Goal: Task Accomplishment & Management: Complete application form

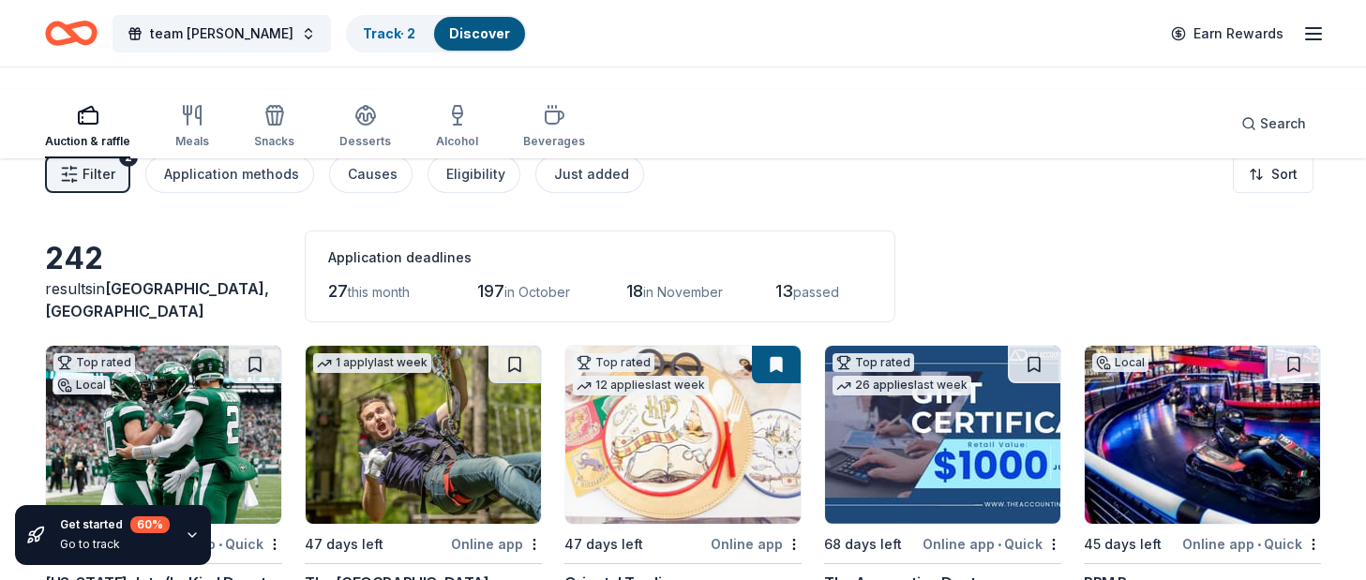
scroll to position [16266, 0]
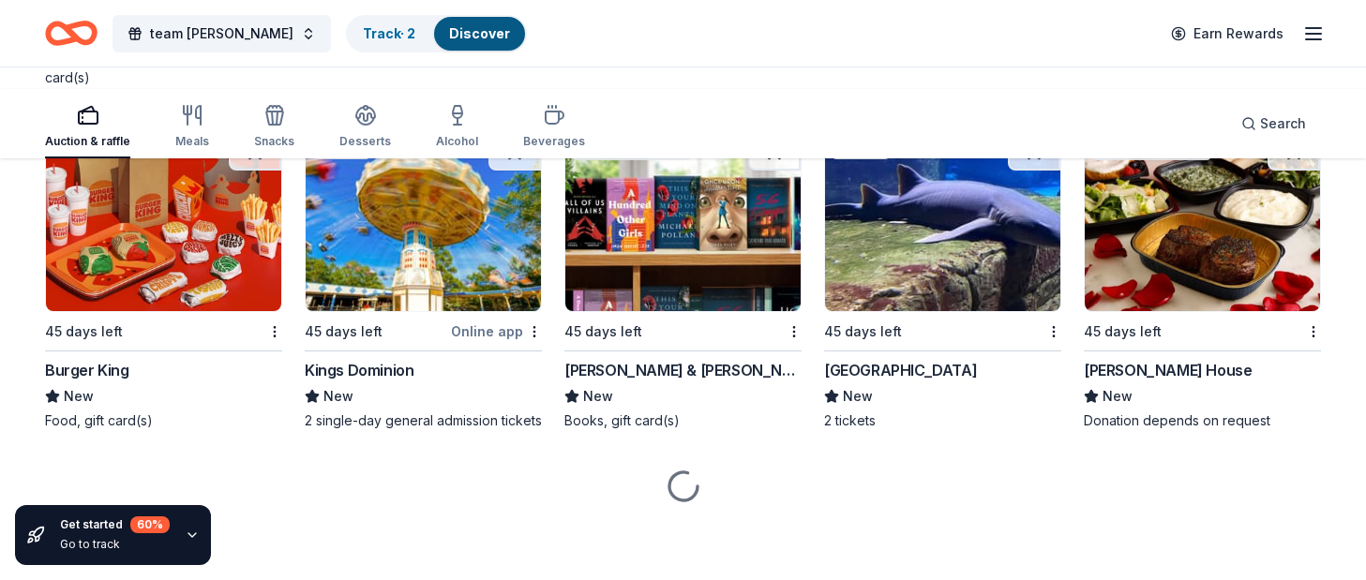
scroll to position [16850, 0]
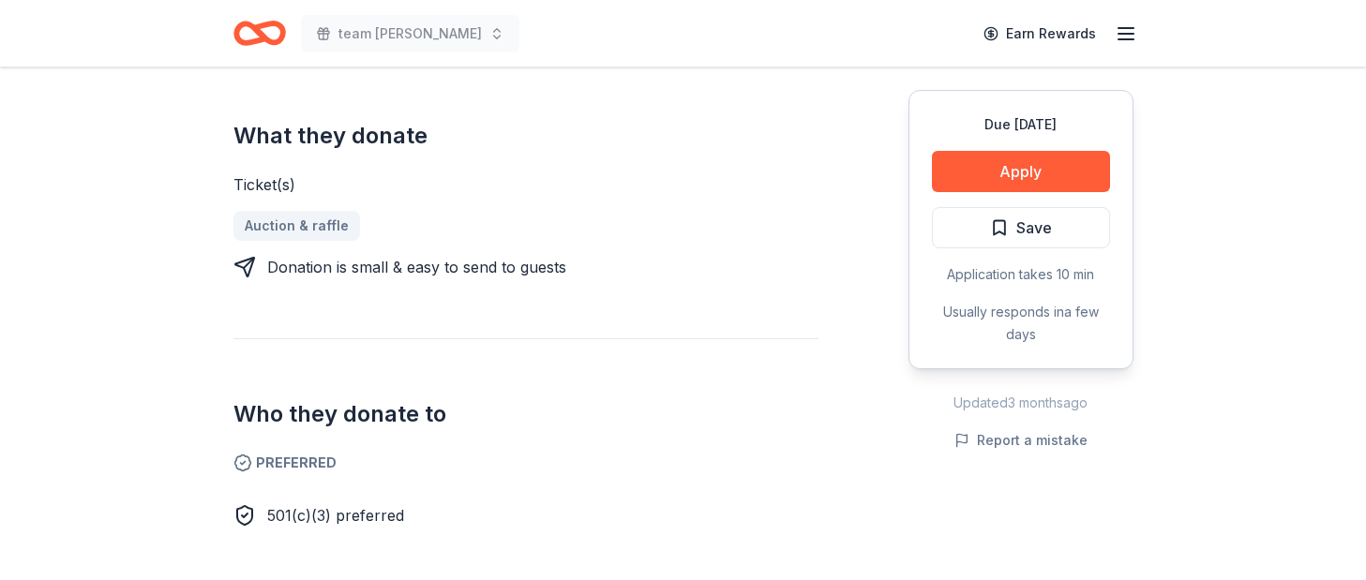
scroll to position [746, 0]
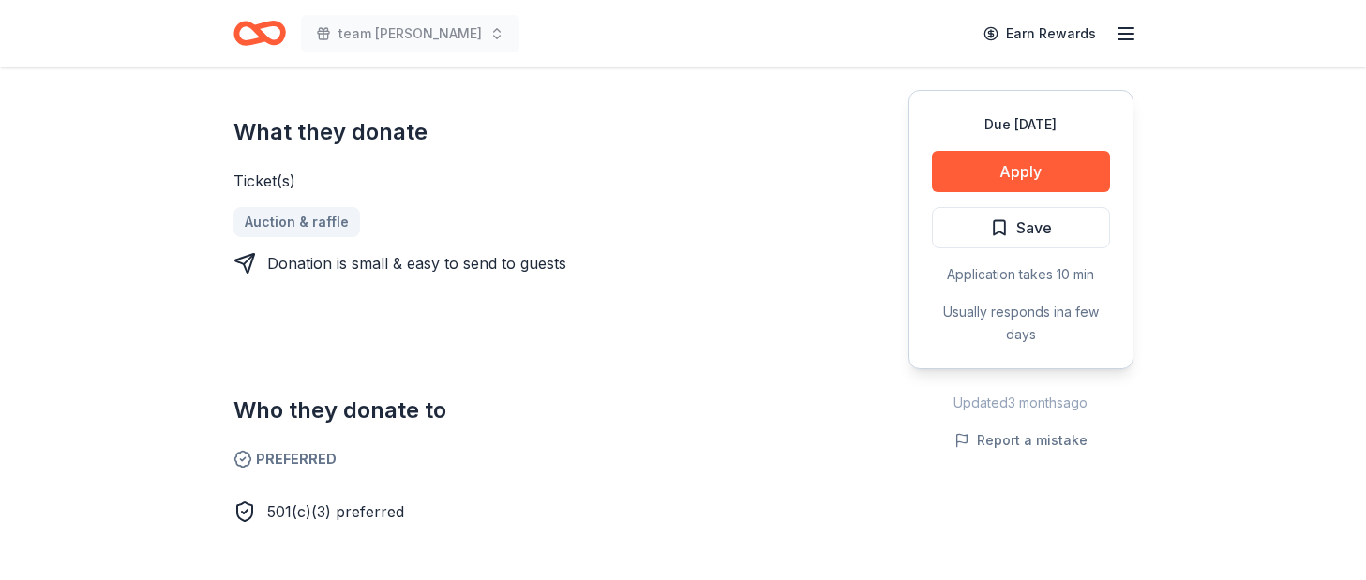
click at [908, 254] on div "Due [DATE] Apply Save Application takes 10 min Usually responds in a few days" at bounding box center [1020, 229] width 225 height 279
click at [932, 192] on button "Apply" at bounding box center [1021, 171] width 178 height 41
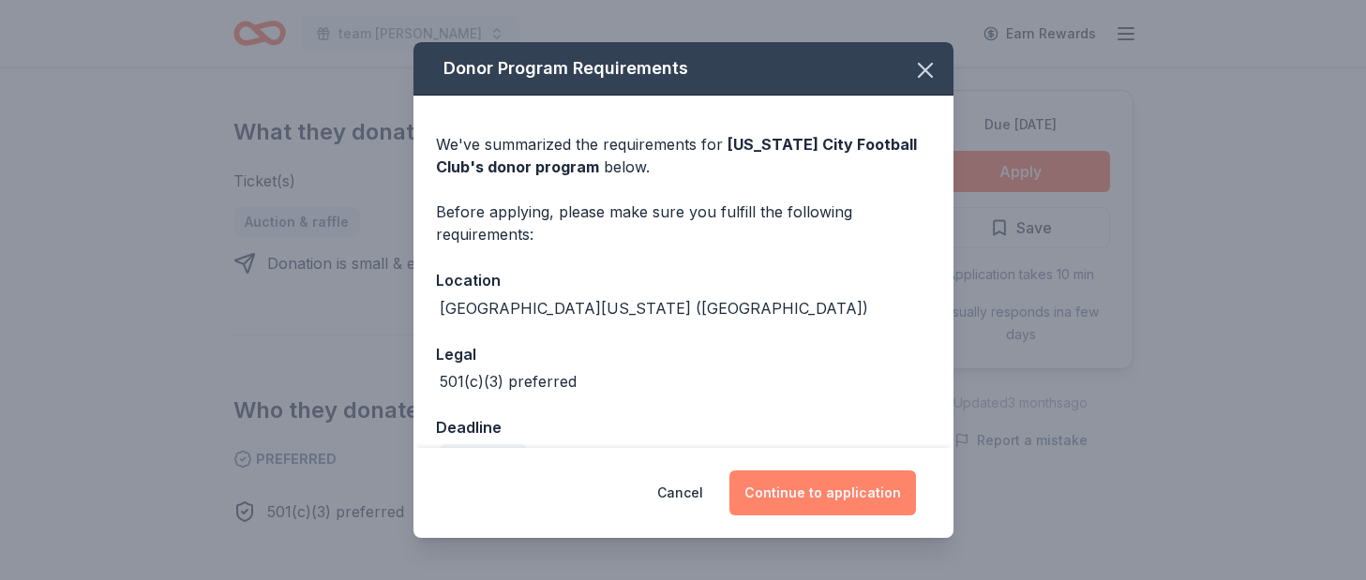
click at [897, 471] on button "Continue to application" at bounding box center [822, 493] width 187 height 45
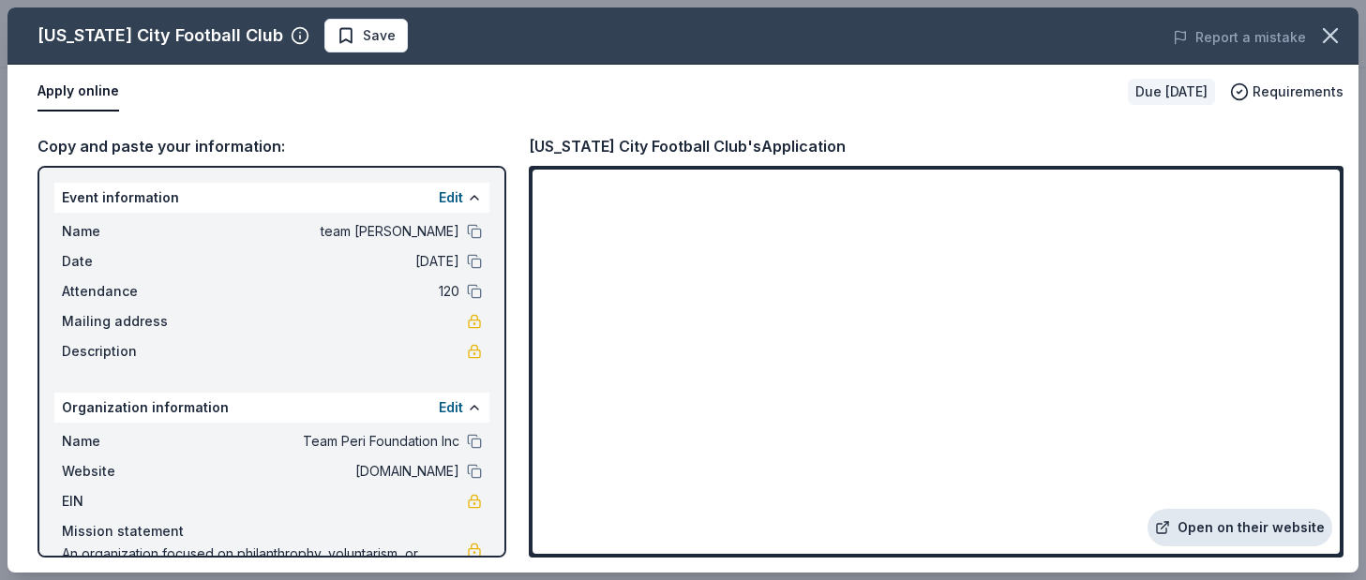
click at [1147, 509] on link "Open on their website" at bounding box center [1239, 527] width 185 height 37
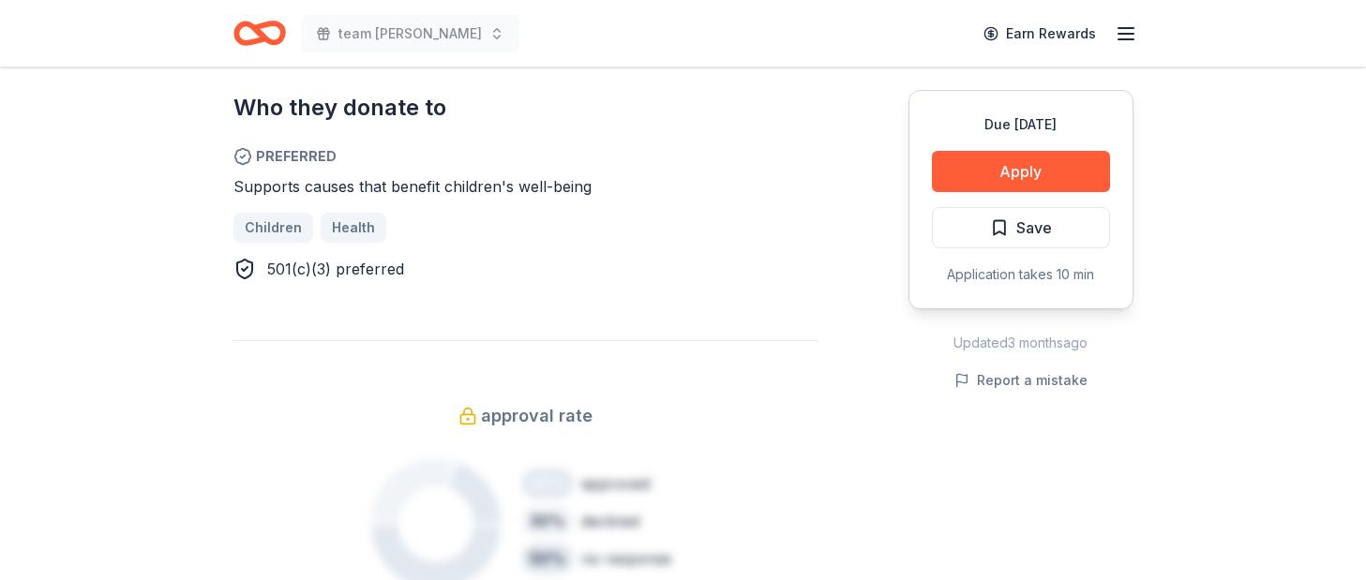
scroll to position [1097, 0]
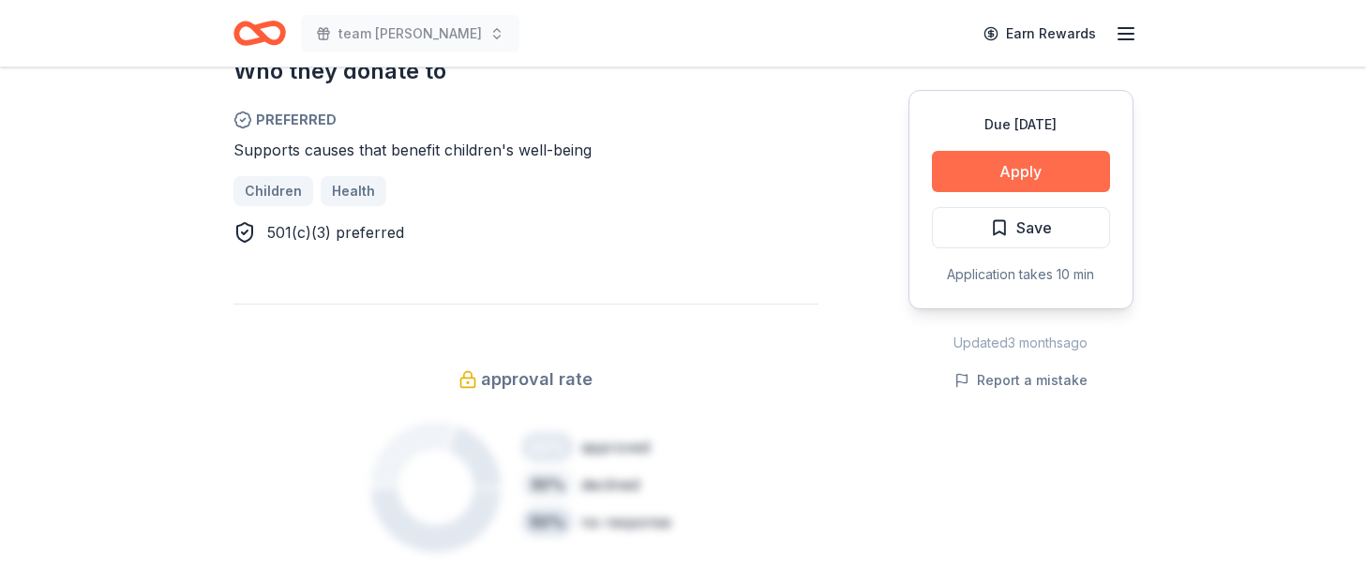
click at [1000, 192] on button "Apply" at bounding box center [1021, 171] width 178 height 41
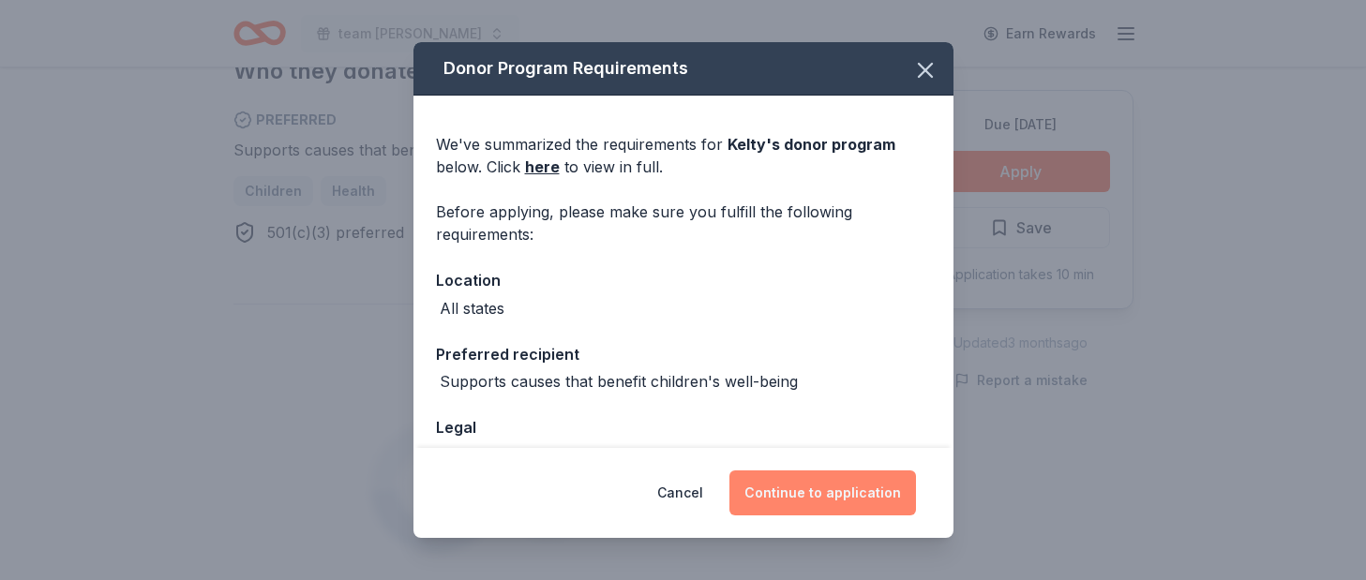
click at [899, 471] on button "Continue to application" at bounding box center [822, 493] width 187 height 45
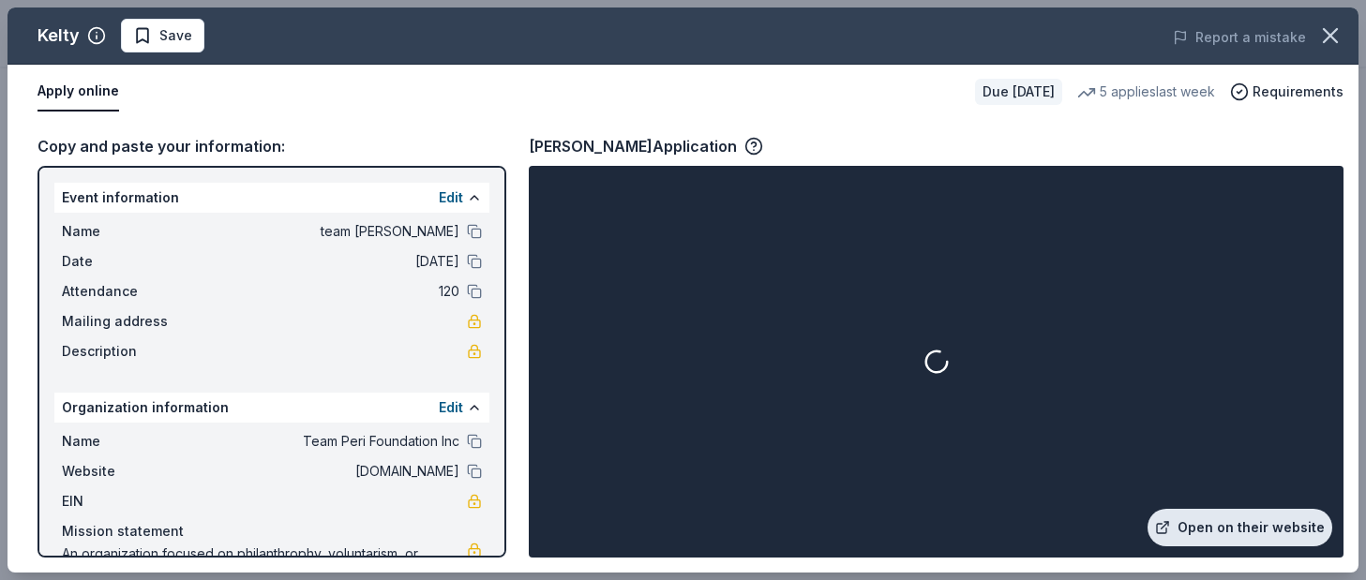
click at [1171, 509] on link "Open on their website" at bounding box center [1239, 527] width 185 height 37
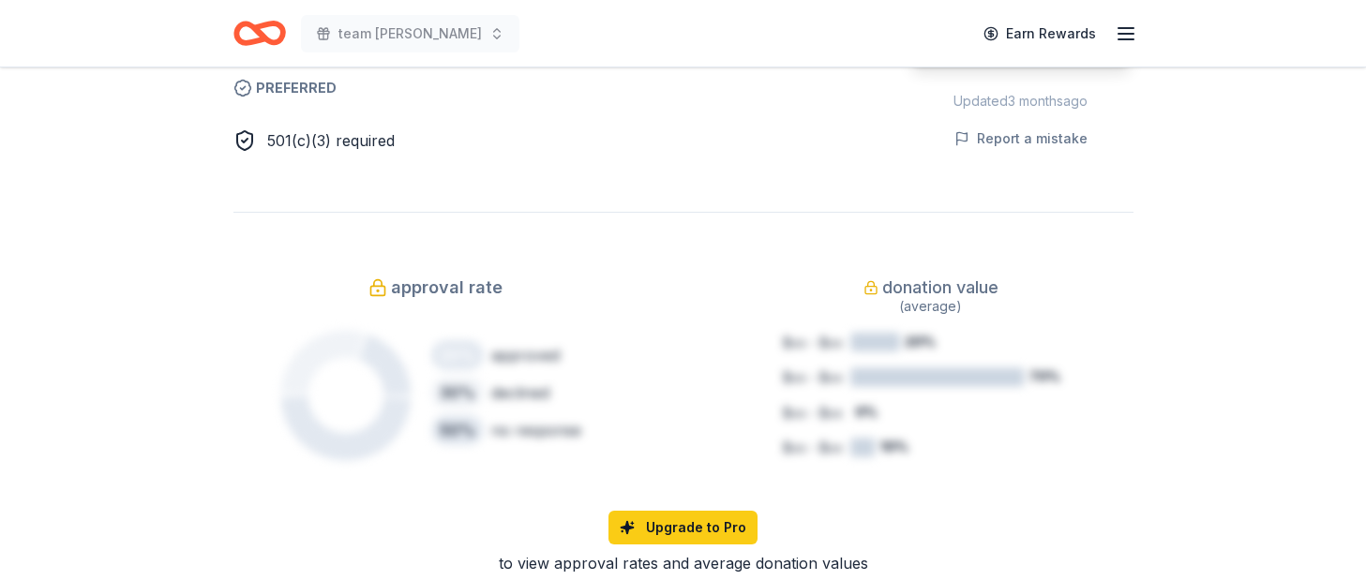
scroll to position [1209, 0]
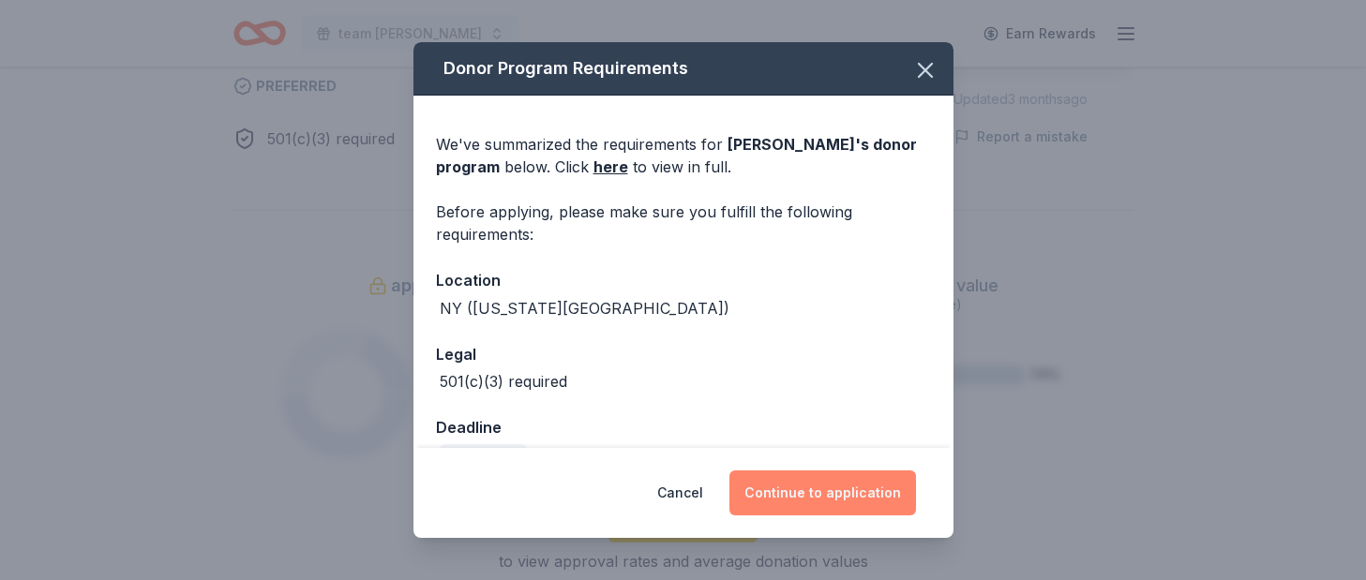
click at [900, 471] on button "Continue to application" at bounding box center [822, 493] width 187 height 45
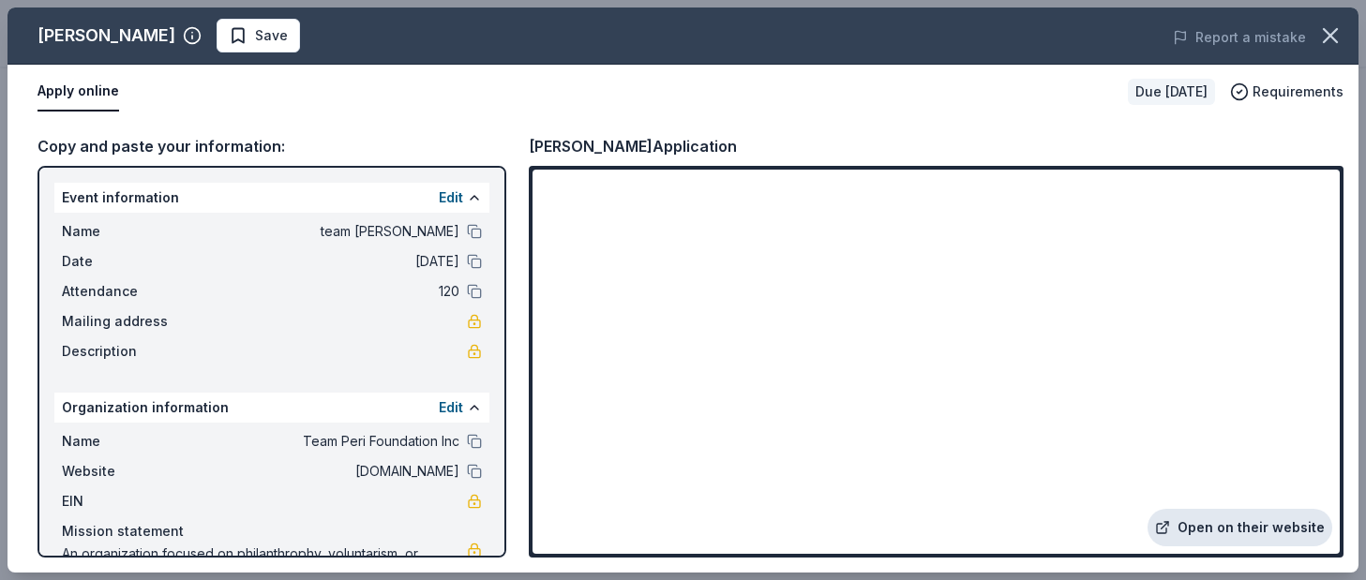
click at [1147, 509] on link "Open on their website" at bounding box center [1239, 527] width 185 height 37
